Goal: Task Accomplishment & Management: Manage account settings

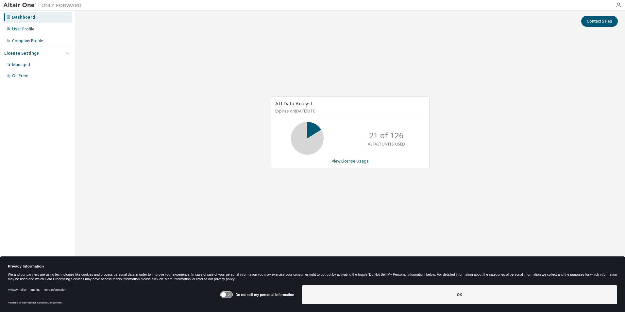
click at [372, 291] on button "OK" at bounding box center [459, 294] width 315 height 19
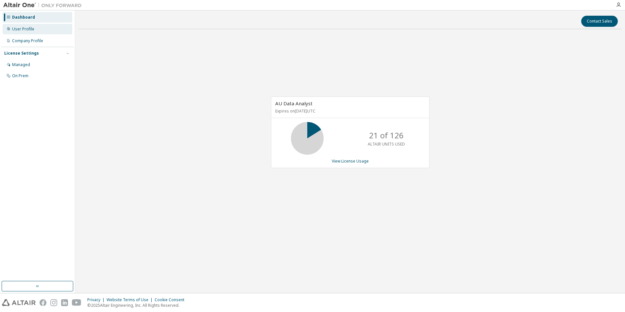
click at [28, 28] on div "User Profile" at bounding box center [23, 28] width 22 height 5
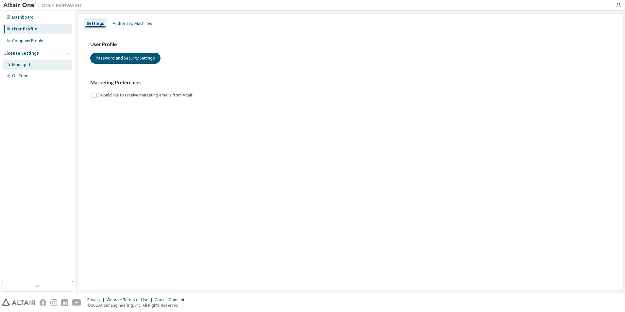
click at [24, 63] on div "Managed" at bounding box center [21, 64] width 18 height 5
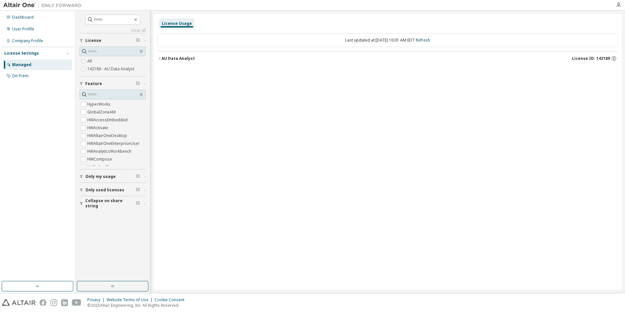
click at [21, 52] on div "License Settings" at bounding box center [21, 53] width 35 height 5
click at [24, 52] on div "License Settings" at bounding box center [21, 53] width 35 height 5
click at [93, 40] on span "License" at bounding box center [93, 40] width 16 height 5
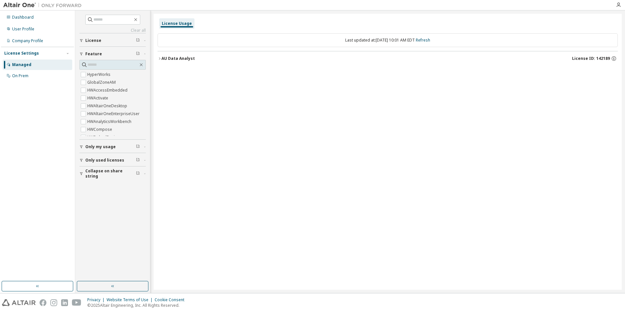
click at [93, 40] on span "License" at bounding box center [93, 40] width 16 height 5
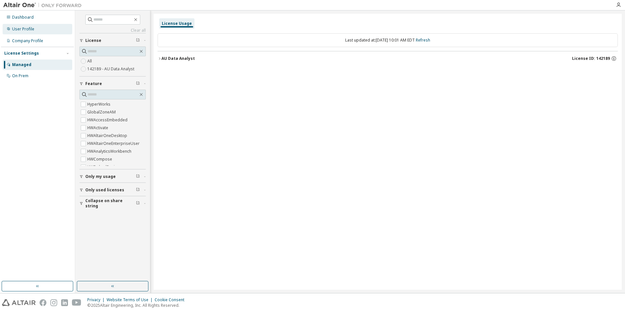
click at [17, 27] on div "User Profile" at bounding box center [23, 28] width 22 height 5
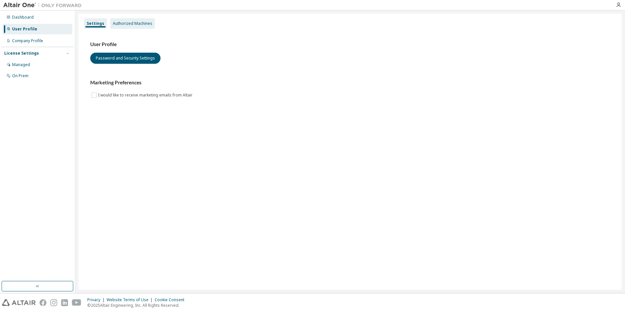
click at [139, 23] on div "Authorized Machines" at bounding box center [133, 23] width 40 height 5
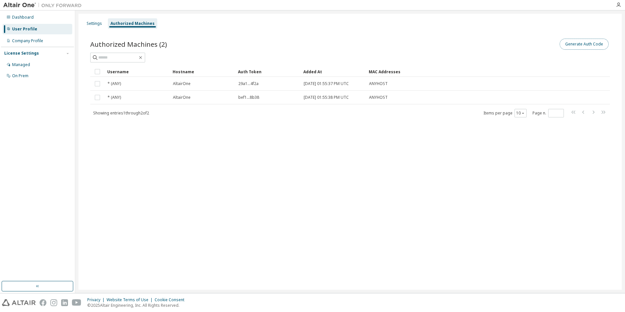
click at [589, 44] on button "Generate Auth Code" at bounding box center [584, 44] width 49 height 11
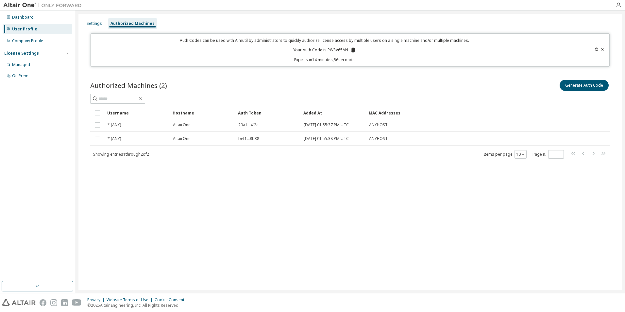
click at [354, 50] on icon at bounding box center [353, 50] width 4 height 5
click at [92, 22] on div "Settings" at bounding box center [94, 23] width 15 height 5
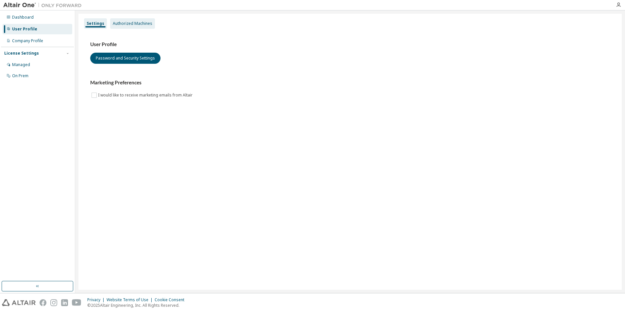
click at [124, 22] on div "Authorized Machines" at bounding box center [133, 23] width 40 height 5
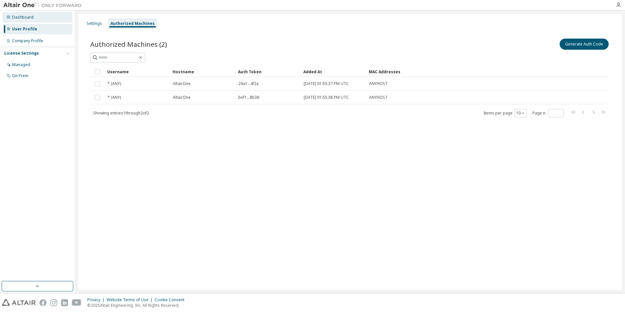
click at [22, 18] on div "Dashboard" at bounding box center [23, 17] width 22 height 5
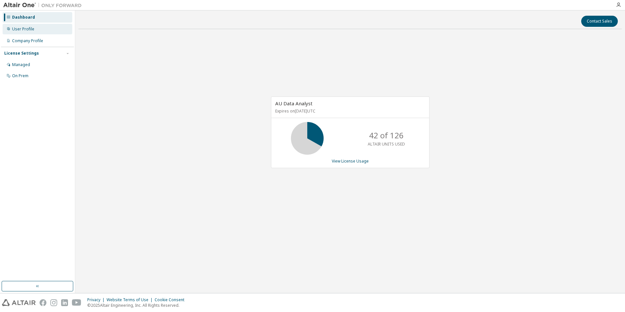
click at [27, 27] on div "User Profile" at bounding box center [23, 28] width 22 height 5
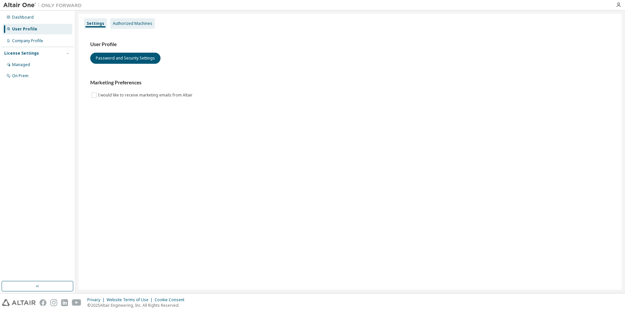
click at [137, 22] on div "Authorized Machines" at bounding box center [133, 23] width 40 height 5
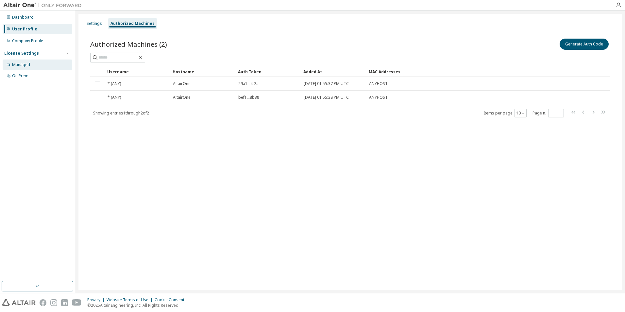
click at [24, 64] on div "Managed" at bounding box center [21, 64] width 18 height 5
